Goal: Register for event/course

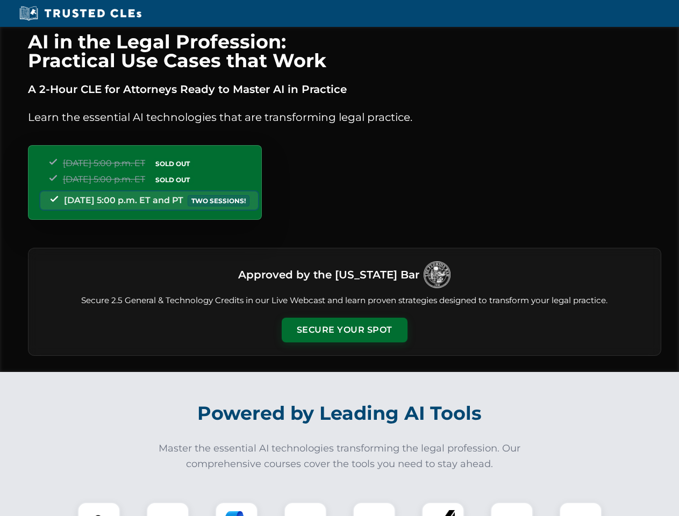
click at [344, 330] on button "Secure Your Spot" at bounding box center [345, 330] width 126 height 25
click at [99, 509] on img at bounding box center [98, 523] width 31 height 31
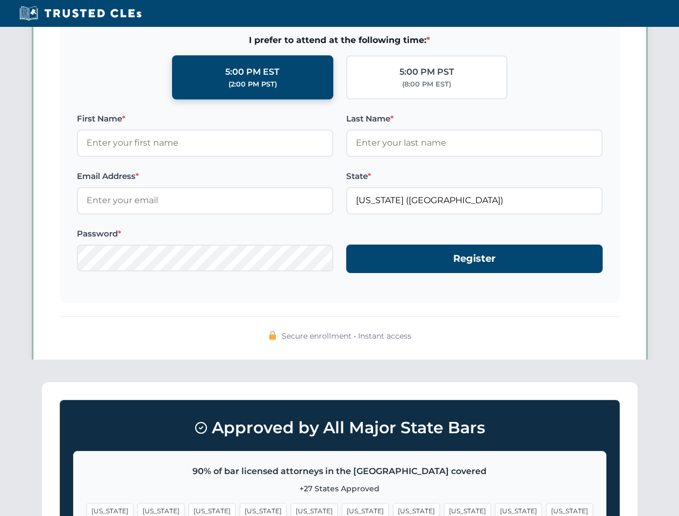
click at [393, 509] on span "[US_STATE]" at bounding box center [416, 511] width 47 height 16
click at [495, 509] on span "[US_STATE]" at bounding box center [518, 511] width 47 height 16
